Goal: Navigation & Orientation: Find specific page/section

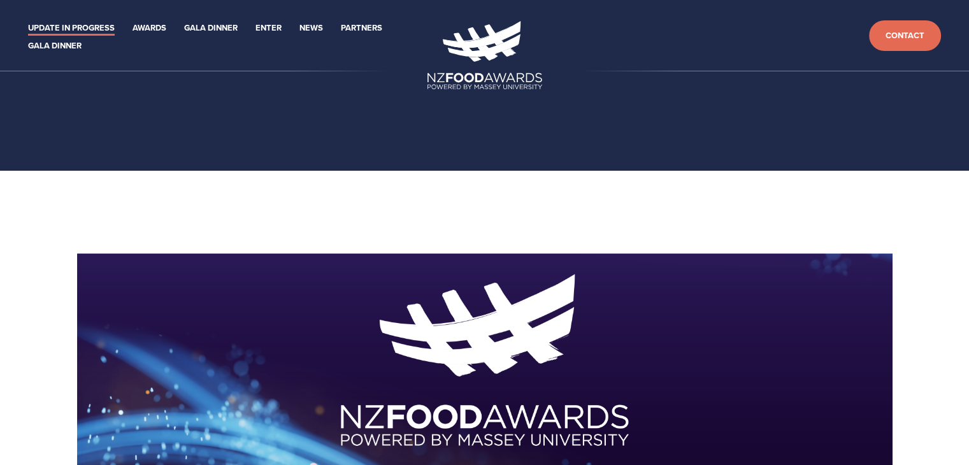
click at [82, 25] on link "Update in Progress" at bounding box center [71, 28] width 87 height 15
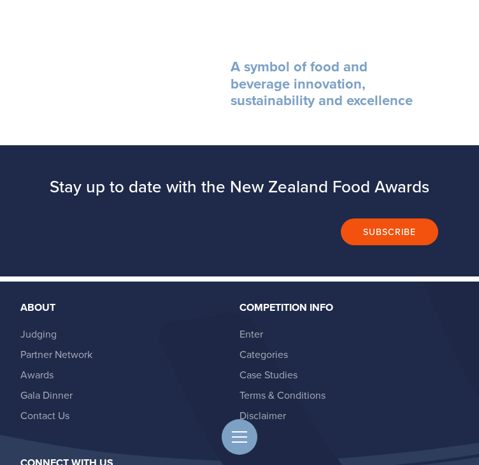
scroll to position [1299, 0]
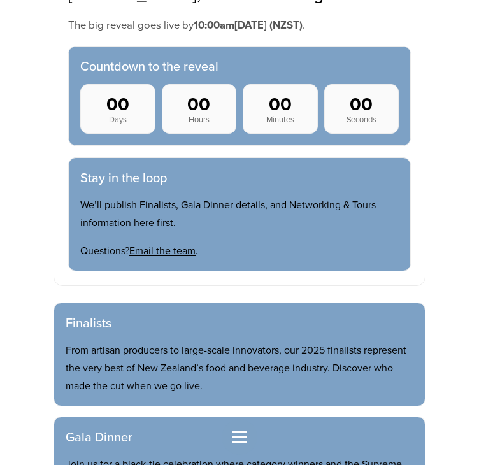
scroll to position [520, 0]
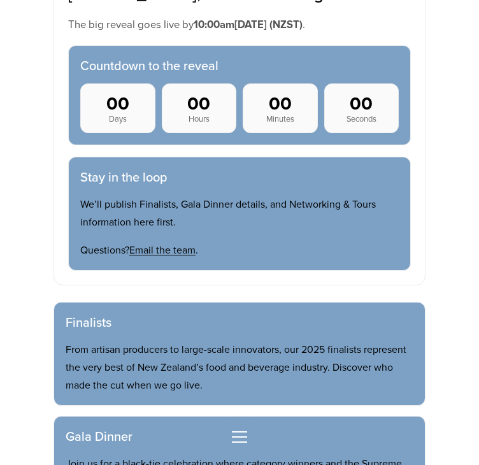
click at [243, 437] on span "Toggle menu" at bounding box center [239, 437] width 15 height 1
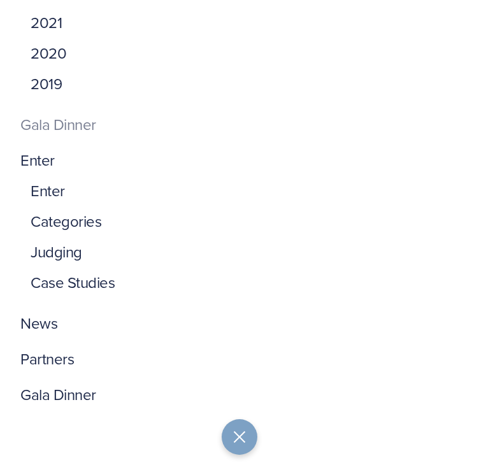
scroll to position [63, 0]
click at [73, 223] on link "Categories" at bounding box center [66, 221] width 71 height 22
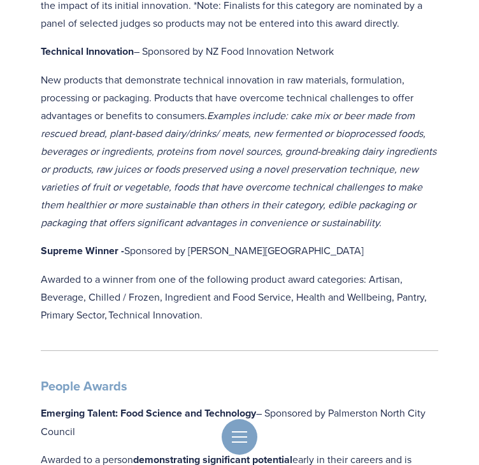
scroll to position [1545, 0]
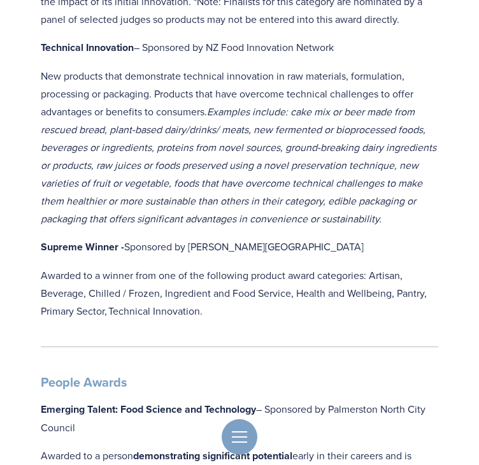
click at [235, 435] on button "Toggle menu" at bounding box center [240, 437] width 36 height 36
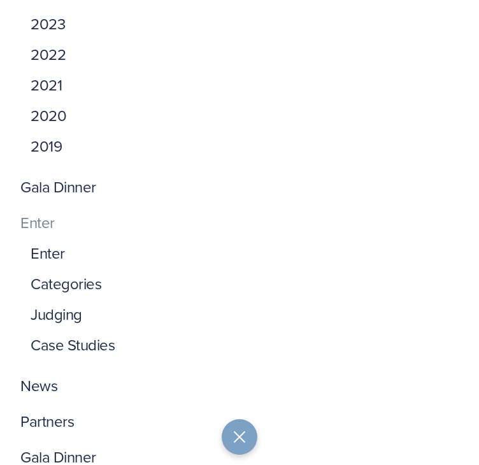
scroll to position [1014, 0]
click at [247, 438] on button "Toggle menu" at bounding box center [240, 437] width 36 height 36
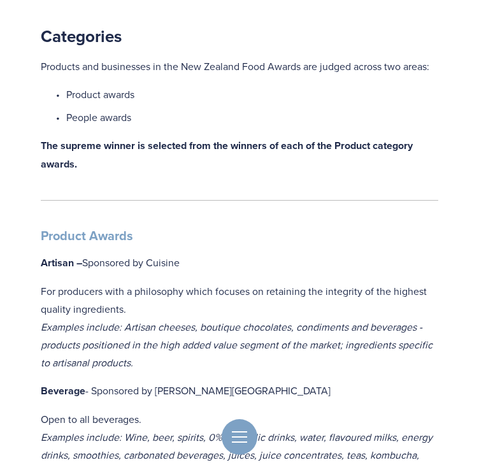
scroll to position [0, 0]
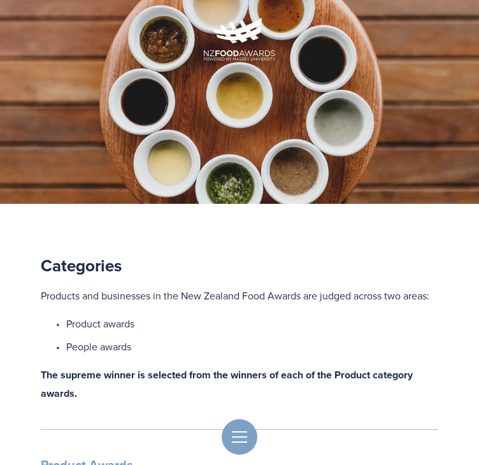
click at [247, 44] on img at bounding box center [239, 39] width 71 height 43
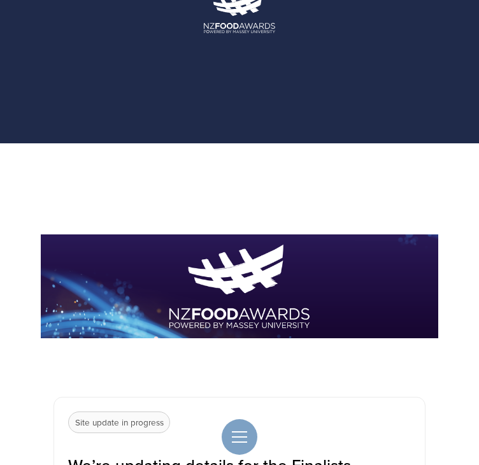
scroll to position [25, 0]
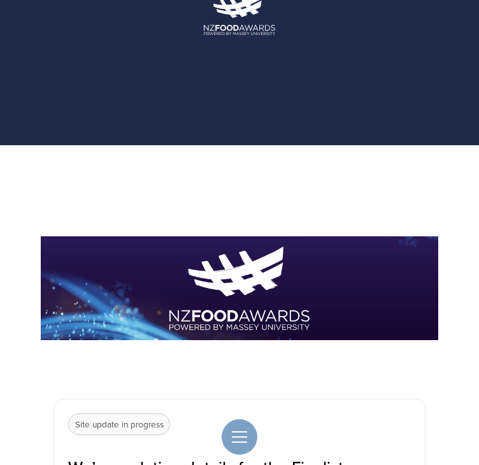
click at [249, 439] on button "Toggle menu" at bounding box center [240, 437] width 36 height 36
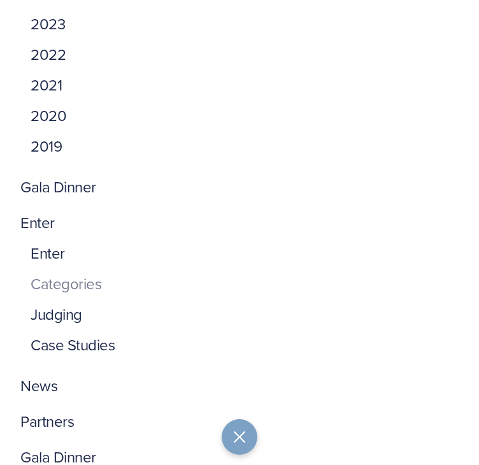
click at [73, 282] on link "Categories" at bounding box center [66, 284] width 71 height 22
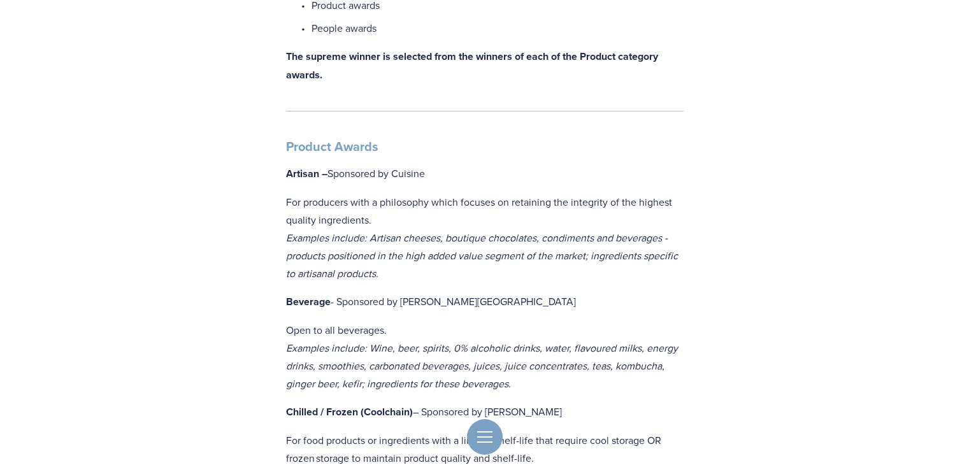
scroll to position [306, 0]
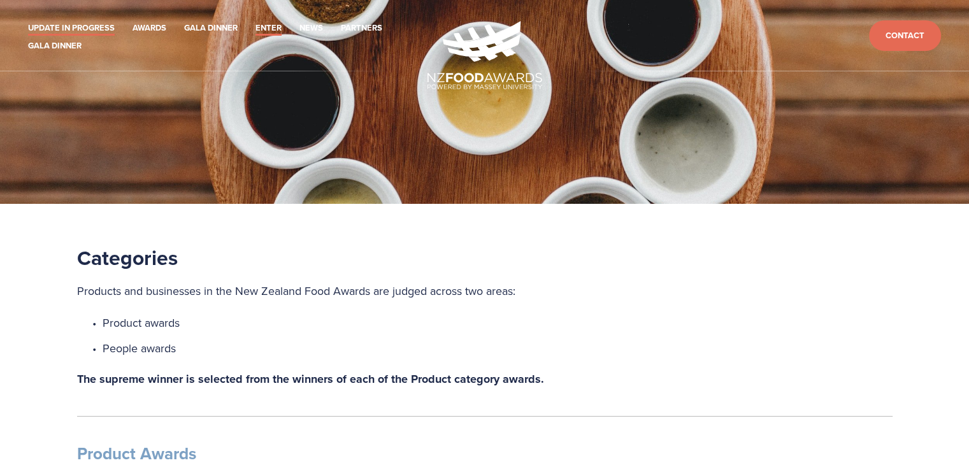
click at [78, 27] on link "Update in Progress" at bounding box center [71, 28] width 87 height 15
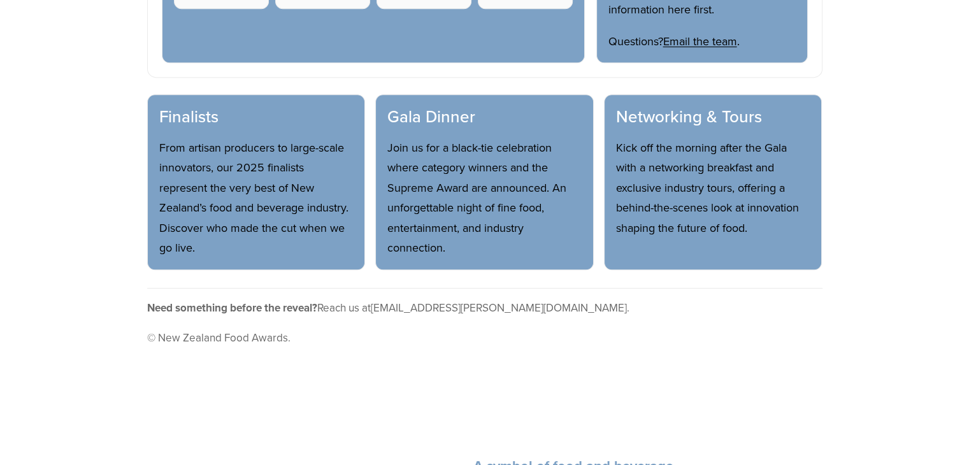
scroll to position [775, 0]
